Goal: Task Accomplishment & Management: Use online tool/utility

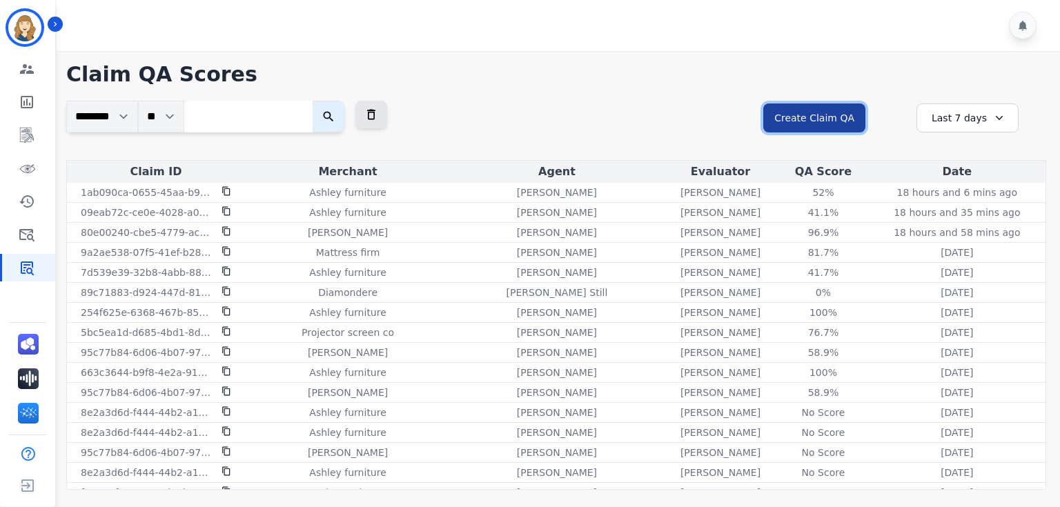
click at [814, 115] on button "Create Claim QA" at bounding box center [814, 118] width 102 height 29
